Goal: Task Accomplishment & Management: Use online tool/utility

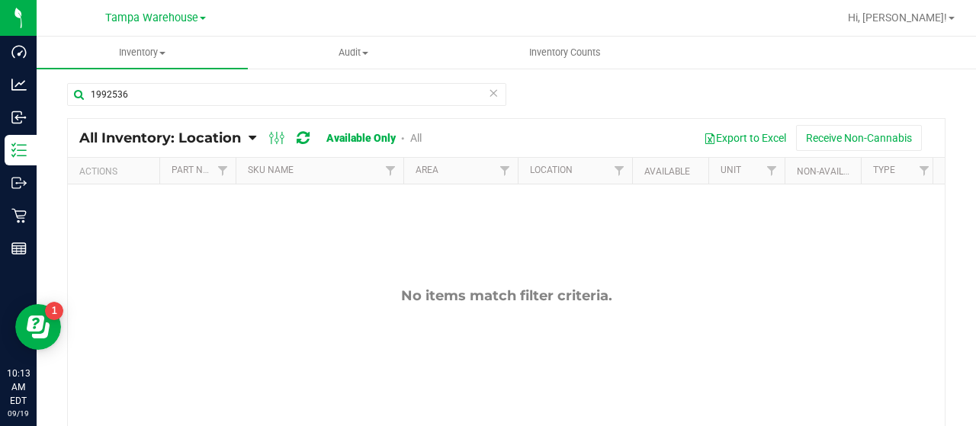
click at [422, 136] on link "All" at bounding box center [415, 138] width 11 height 12
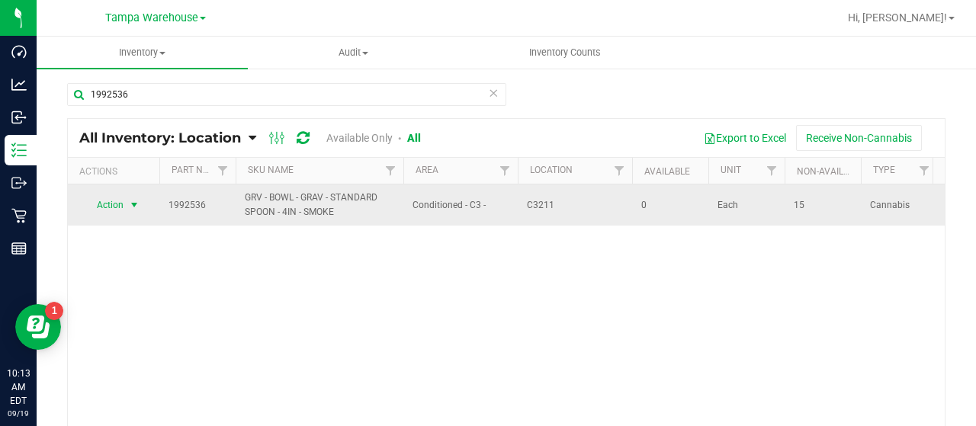
click at [116, 202] on span "Action" at bounding box center [103, 204] width 41 height 21
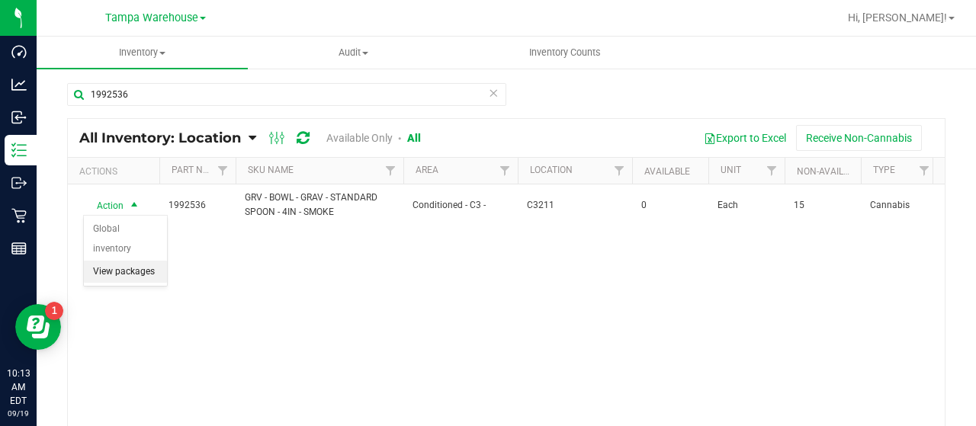
click at [122, 261] on li "View packages" at bounding box center [125, 272] width 83 height 23
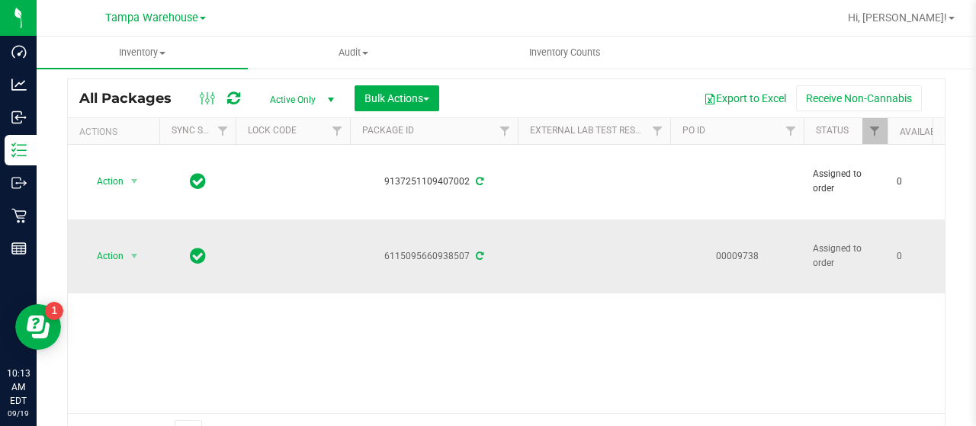
scroll to position [76, 0]
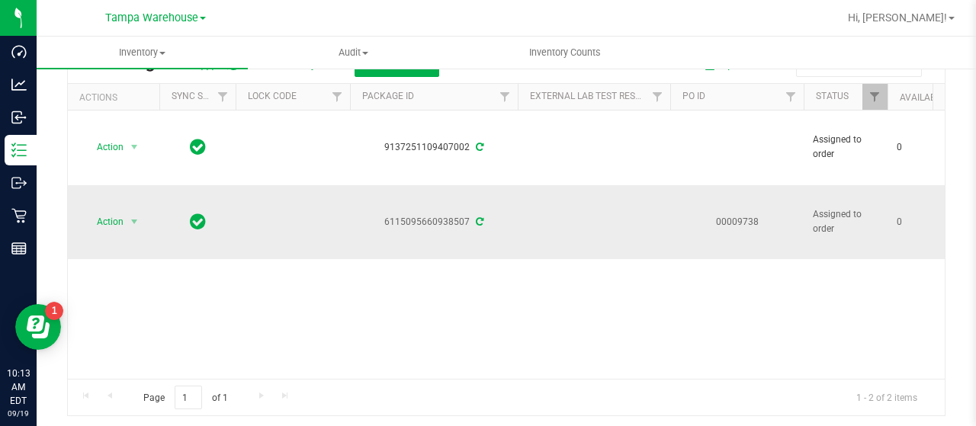
click at [111, 188] on td "Action Action Edit attributes Global inventory Locate package Package audit log…" at bounding box center [114, 222] width 92 height 74
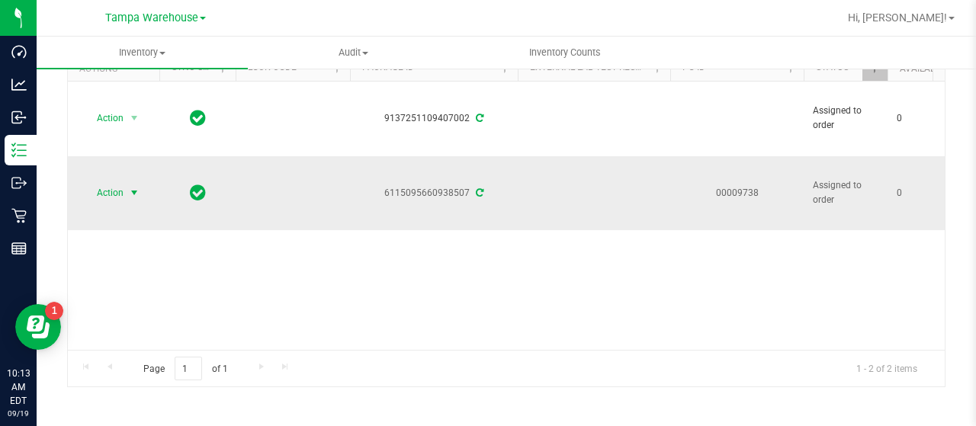
click at [113, 190] on span "Action" at bounding box center [103, 192] width 41 height 21
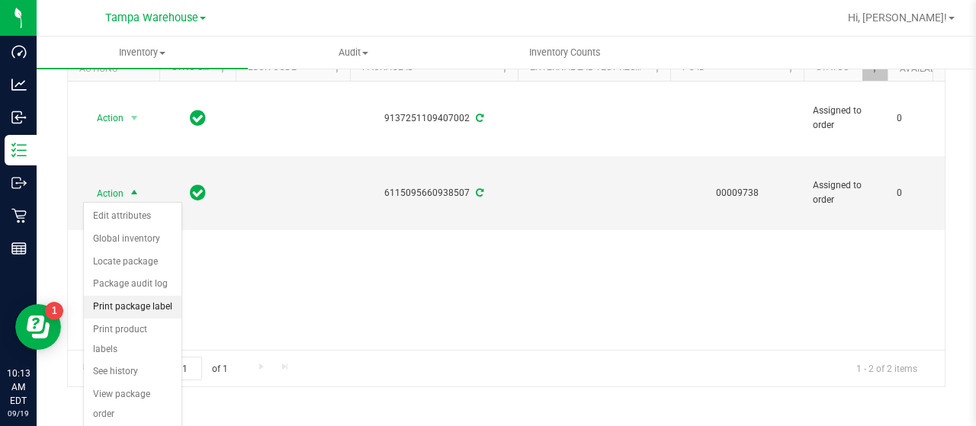
click at [142, 300] on li "Print package label" at bounding box center [133, 307] width 98 height 23
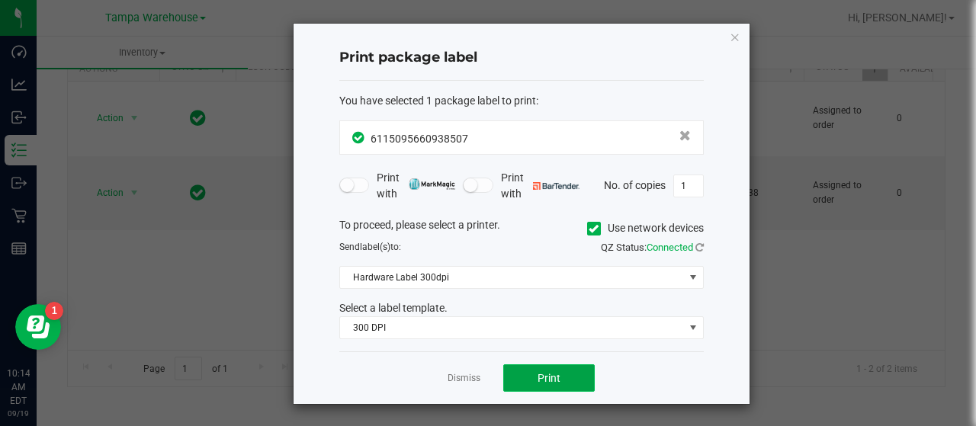
click at [563, 373] on button "Print" at bounding box center [549, 378] width 92 height 27
click at [735, 36] on icon "button" at bounding box center [735, 36] width 11 height 18
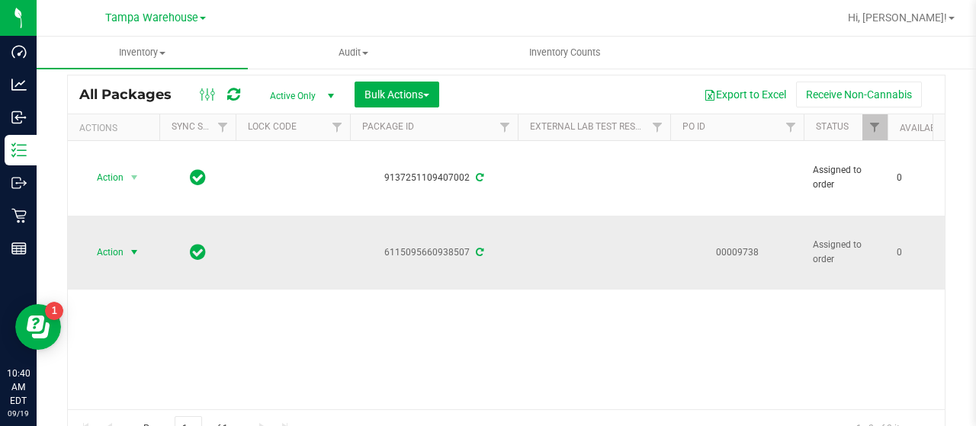
scroll to position [0, 0]
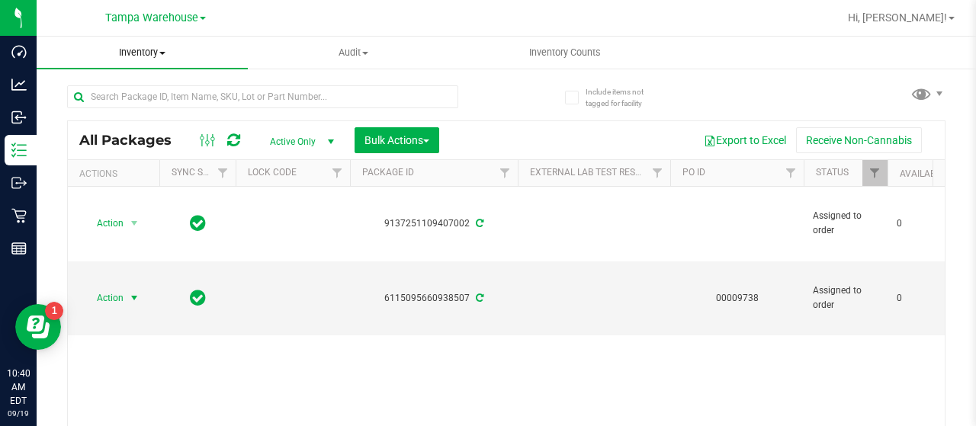
click at [164, 50] on span "Inventory" at bounding box center [142, 53] width 211 height 14
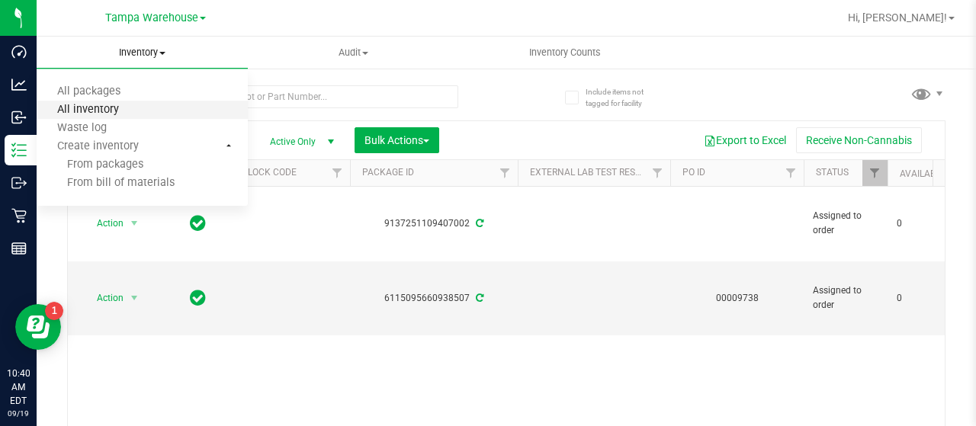
click at [127, 106] on span "All inventory" at bounding box center [88, 110] width 103 height 13
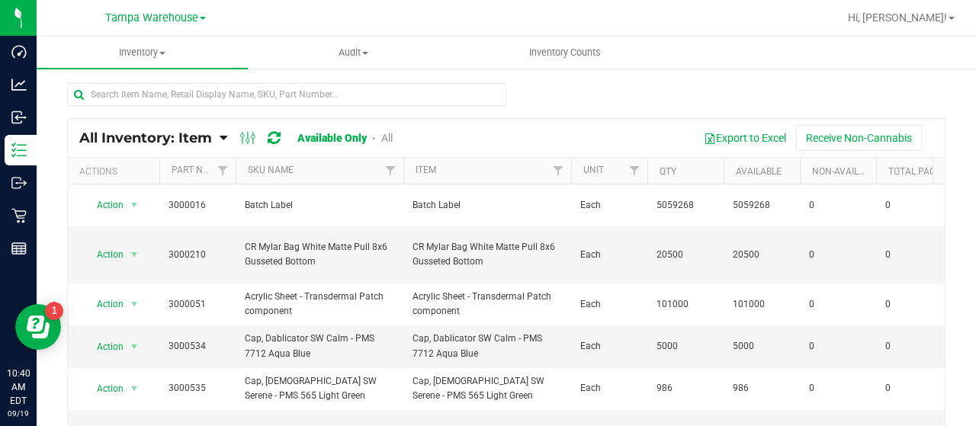
click at [223, 135] on icon at bounding box center [224, 138] width 8 height 14
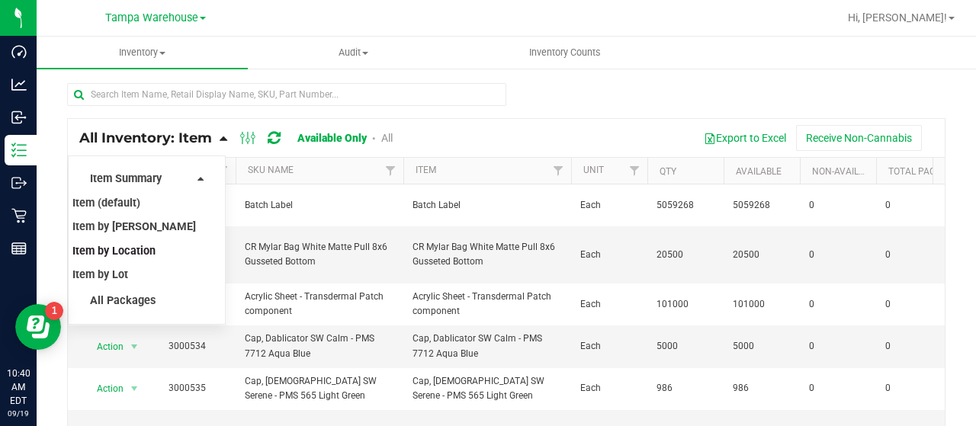
click at [138, 248] on span "Item by Location" at bounding box center [113, 251] width 83 height 13
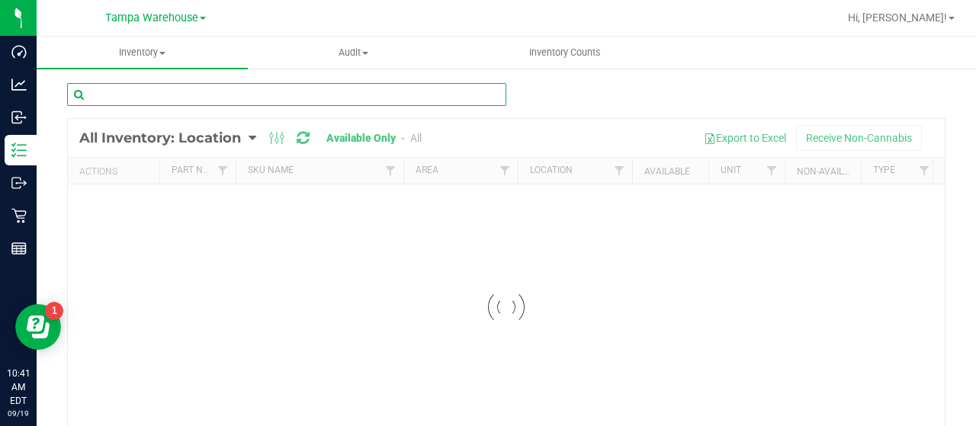
click at [181, 94] on input "text" at bounding box center [286, 94] width 439 height 23
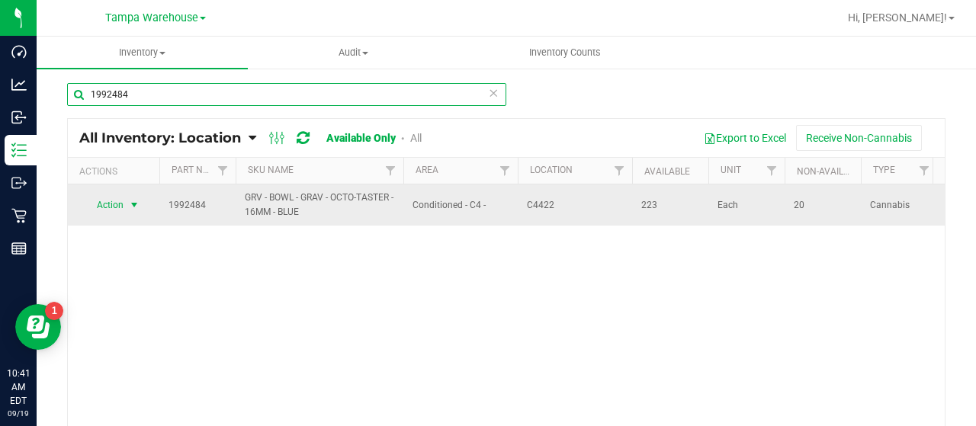
type input "1992484"
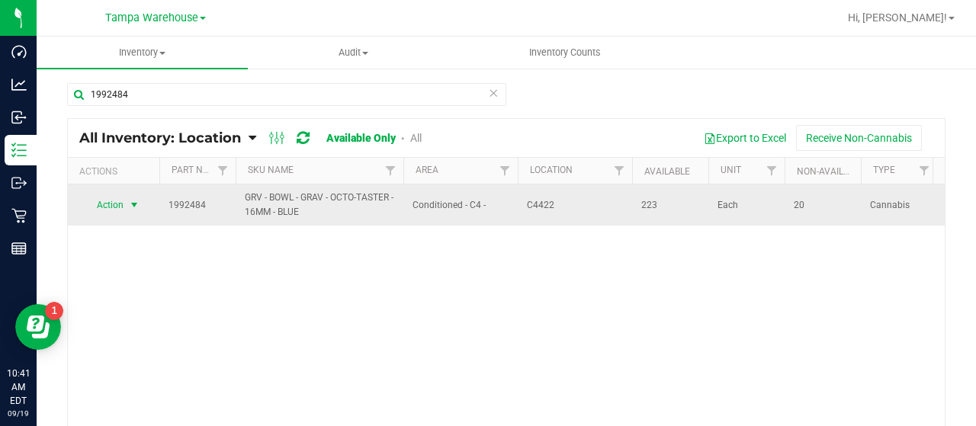
click at [114, 205] on span "Action" at bounding box center [103, 204] width 41 height 21
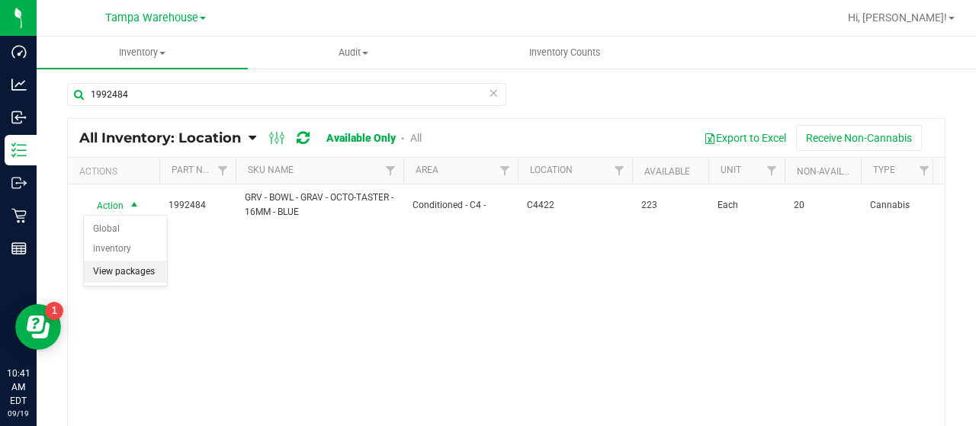
click at [124, 261] on li "View packages" at bounding box center [125, 272] width 83 height 23
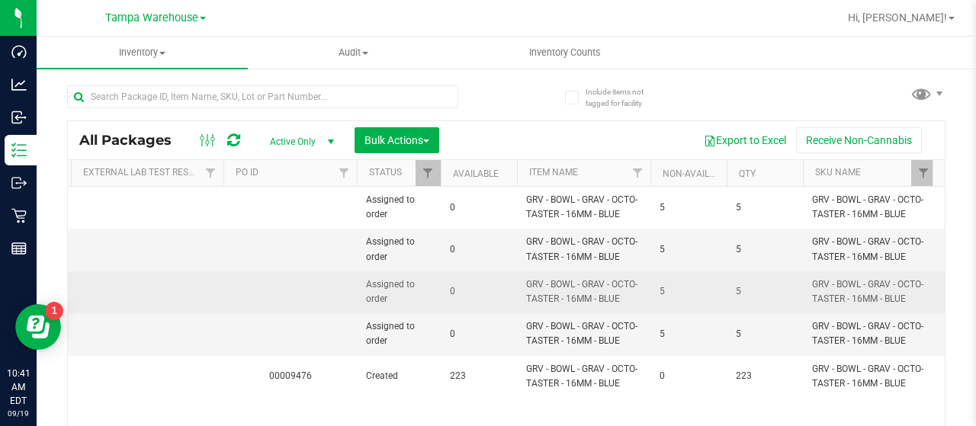
scroll to position [0, 131]
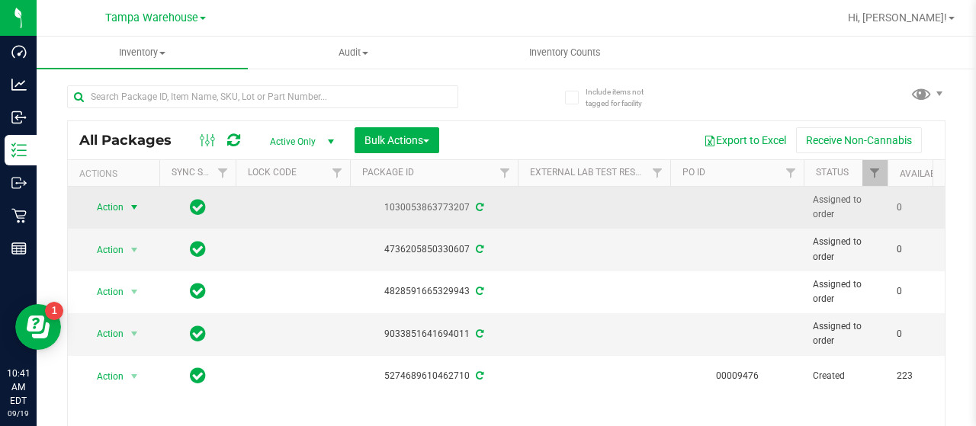
click at [114, 204] on span "Action" at bounding box center [103, 207] width 41 height 21
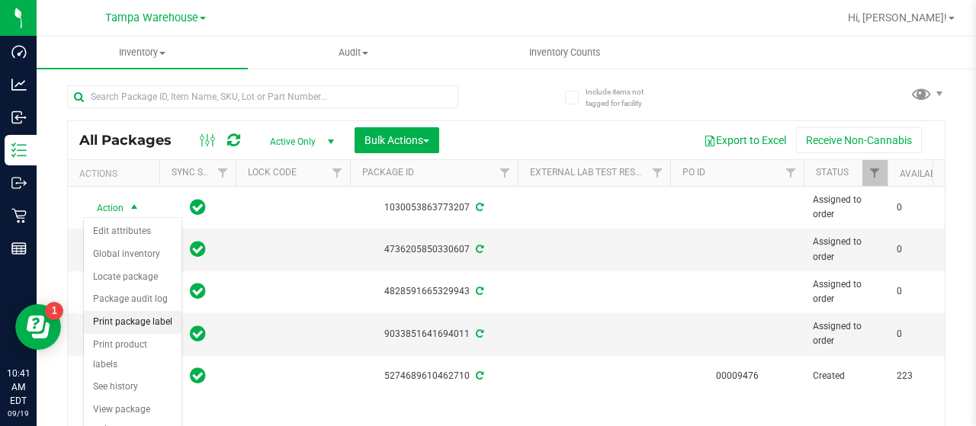
click at [136, 320] on li "Print package label" at bounding box center [133, 322] width 98 height 23
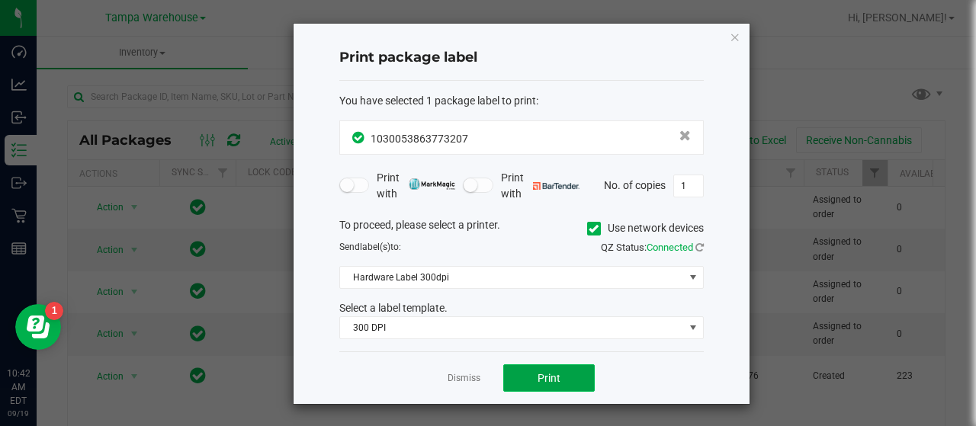
click at [572, 366] on button "Print" at bounding box center [549, 378] width 92 height 27
click at [734, 31] on icon "button" at bounding box center [735, 36] width 11 height 18
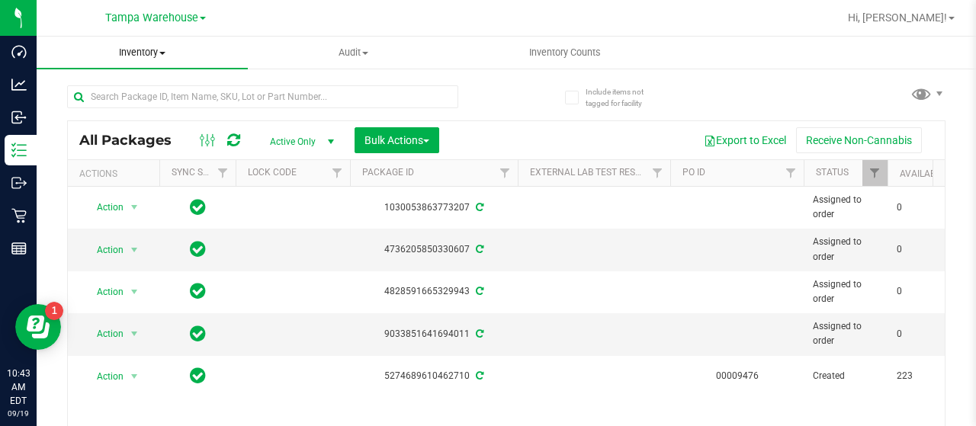
click at [162, 50] on span "Inventory" at bounding box center [142, 53] width 211 height 14
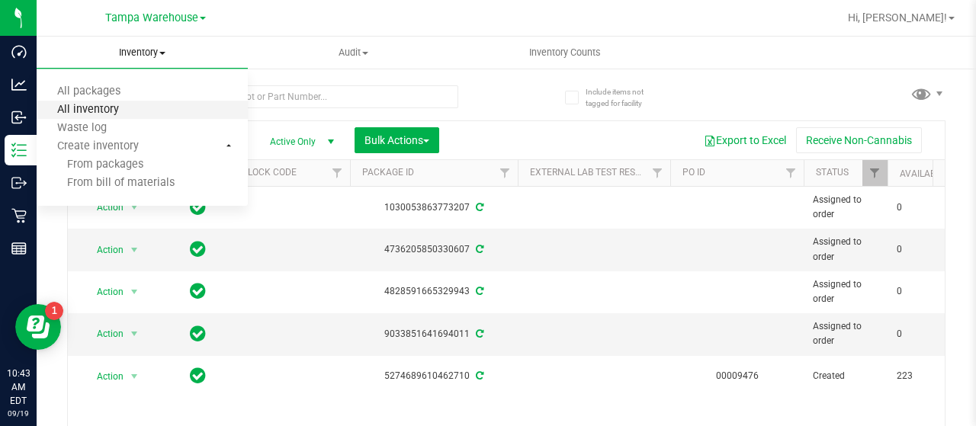
click at [120, 111] on span "All inventory" at bounding box center [88, 110] width 103 height 13
